Goal: Entertainment & Leisure: Consume media (video, audio)

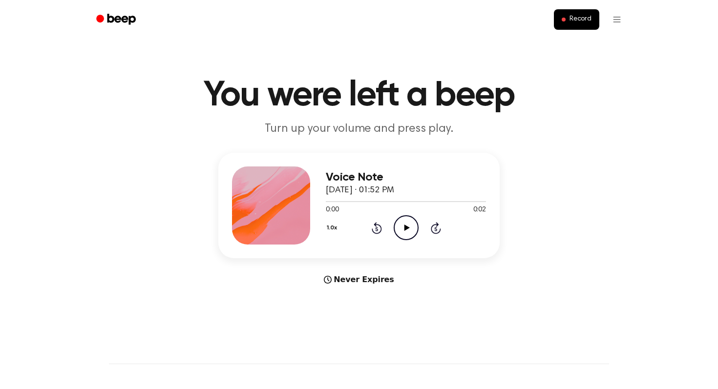
click at [406, 228] on icon at bounding box center [406, 228] width 5 height 6
click at [406, 228] on icon "Pause Audio" at bounding box center [406, 227] width 25 height 25
click at [406, 228] on icon at bounding box center [406, 228] width 5 height 6
click at [406, 228] on icon "Pause Audio" at bounding box center [406, 227] width 25 height 25
click at [406, 228] on icon at bounding box center [406, 228] width 5 height 6
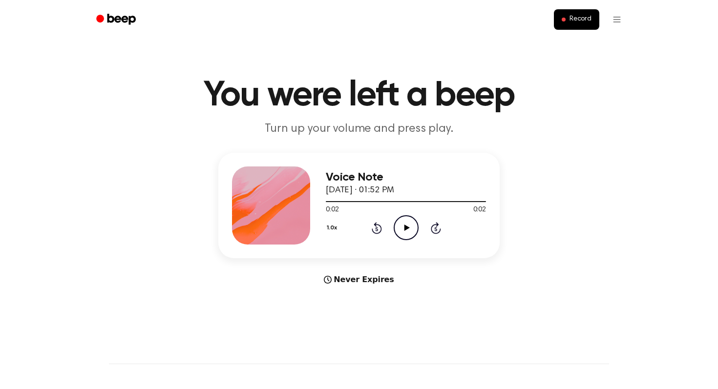
click at [406, 228] on icon at bounding box center [406, 228] width 5 height 6
click at [408, 217] on icon "Play Audio" at bounding box center [406, 227] width 25 height 25
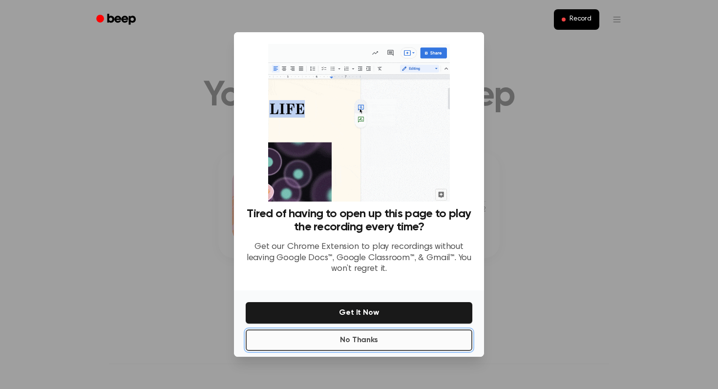
click at [292, 341] on button "No Thanks" at bounding box center [359, 340] width 227 height 21
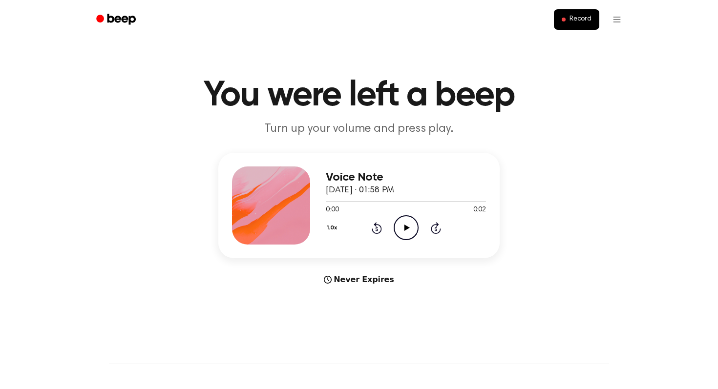
click at [404, 228] on icon at bounding box center [406, 228] width 5 height 6
click at [404, 228] on icon at bounding box center [406, 228] width 4 height 6
